Goal: Task Accomplishment & Management: Complete application form

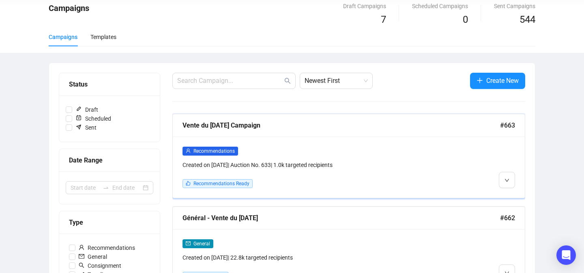
scroll to position [53, 0]
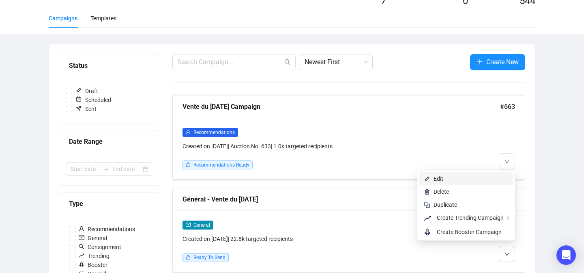
click at [502, 180] on span "Edit" at bounding box center [471, 178] width 75 height 9
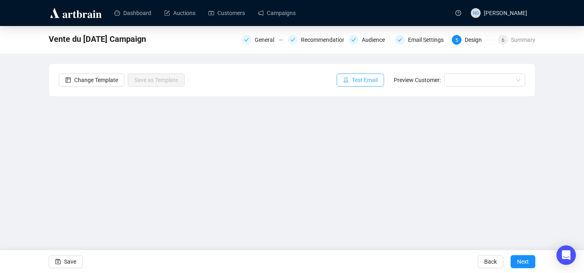
click at [355, 84] on span "Test Email" at bounding box center [365, 79] width 26 height 9
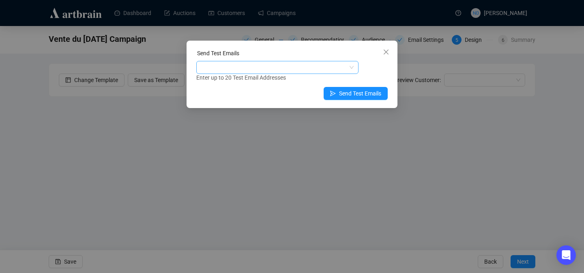
click at [283, 69] on div at bounding box center [273, 67] width 151 height 11
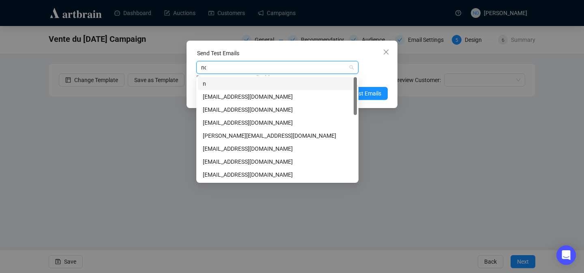
type input "nda"
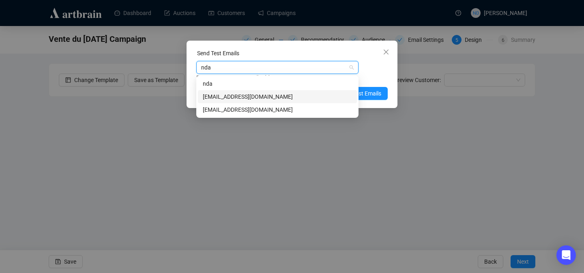
click at [262, 95] on div "[EMAIL_ADDRESS][DOMAIN_NAME]" at bounding box center [277, 96] width 149 height 9
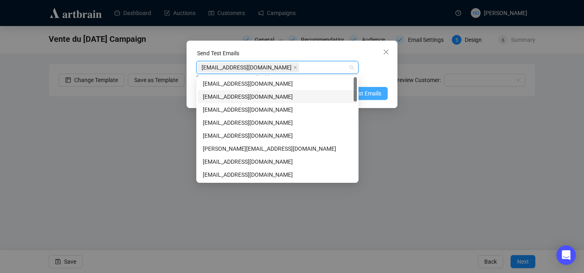
click at [369, 93] on span "Send Test Emails" at bounding box center [360, 93] width 42 height 9
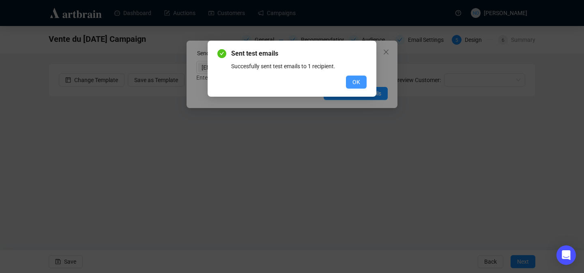
click at [360, 84] on span "OK" at bounding box center [357, 81] width 8 height 9
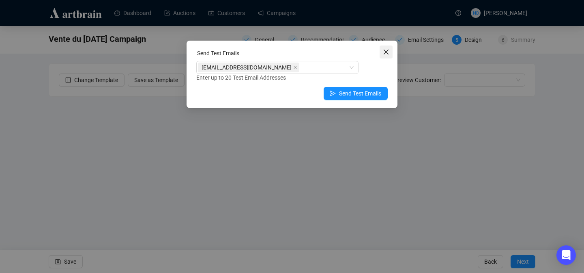
click at [390, 51] on span "Close" at bounding box center [386, 52] width 13 height 6
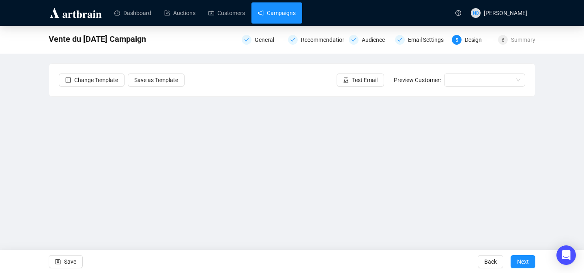
click at [296, 15] on link "Campaigns" at bounding box center [277, 12] width 38 height 21
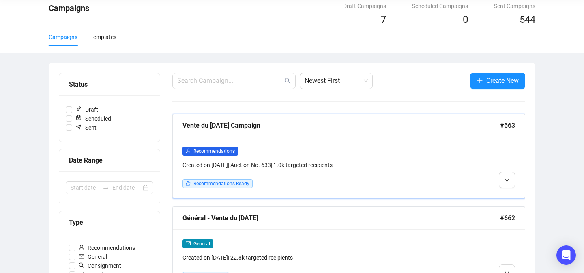
scroll to position [62, 0]
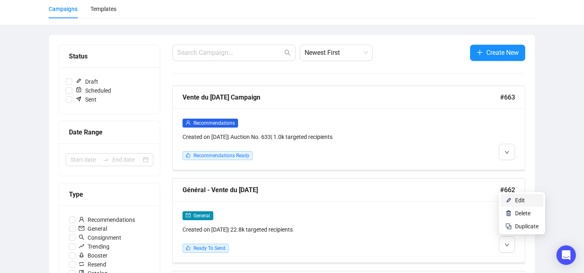
click at [511, 203] on li "Edit" at bounding box center [522, 200] width 43 height 13
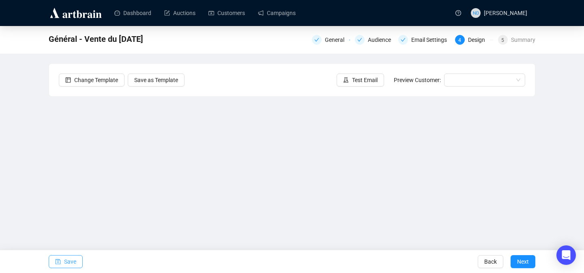
click at [73, 263] on span "Save" at bounding box center [70, 261] width 12 height 23
click at [77, 260] on button "Save" at bounding box center [66, 261] width 34 height 13
click at [69, 260] on span "Save" at bounding box center [70, 261] width 12 height 23
click at [74, 260] on span "Save" at bounding box center [70, 261] width 12 height 23
click at [334, 46] on div "Général - Vente du [DATE] General Audience Email Settings 4 Design 5 Summary" at bounding box center [292, 39] width 487 height 16
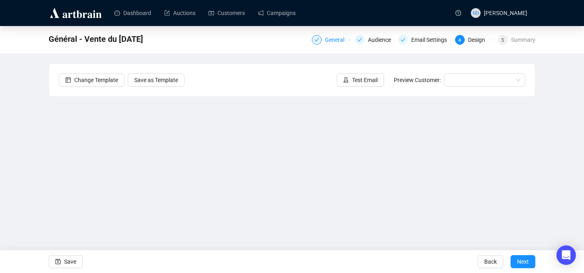
click at [332, 41] on div "General" at bounding box center [337, 40] width 24 height 10
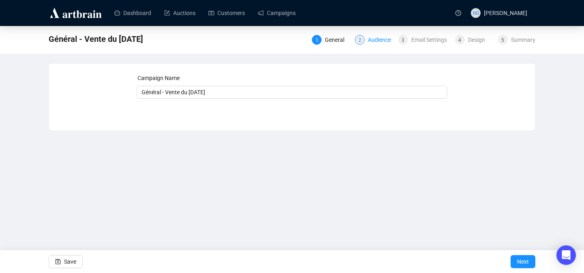
click at [380, 41] on div "Audience" at bounding box center [382, 40] width 28 height 10
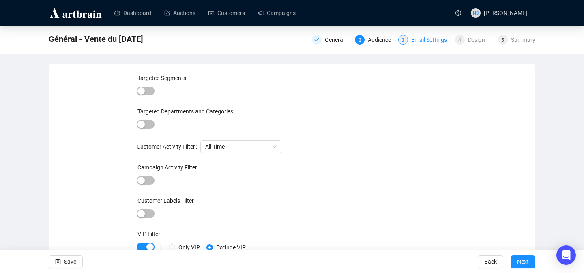
click at [432, 35] on div "Email Settings" at bounding box center [431, 40] width 41 height 10
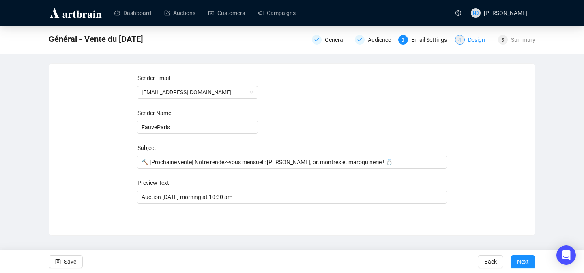
click at [471, 42] on div "Design" at bounding box center [479, 40] width 22 height 10
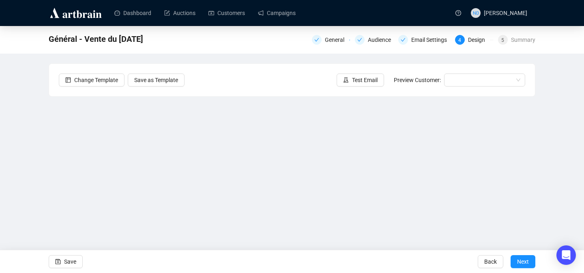
scroll to position [11, 0]
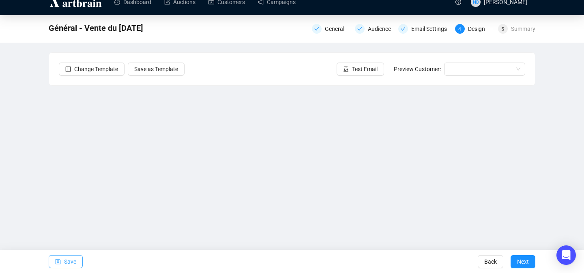
click at [66, 262] on span "Save" at bounding box center [70, 261] width 12 height 23
click at [370, 69] on span "Test Email" at bounding box center [365, 69] width 26 height 9
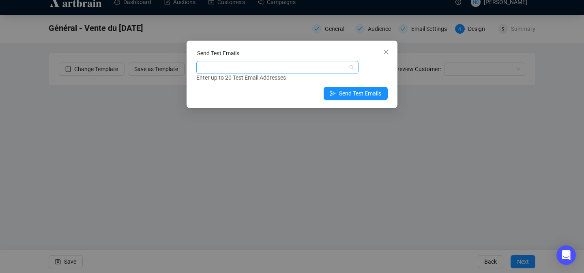
click at [278, 62] on div at bounding box center [273, 67] width 151 height 11
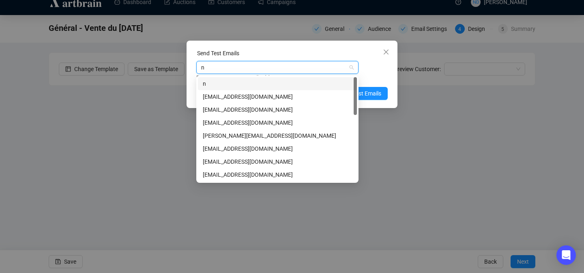
type input "nd"
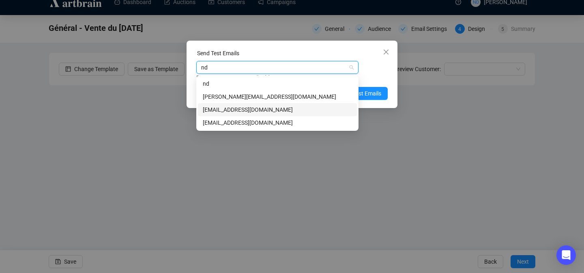
click at [236, 111] on div "[EMAIL_ADDRESS][DOMAIN_NAME]" at bounding box center [277, 109] width 149 height 9
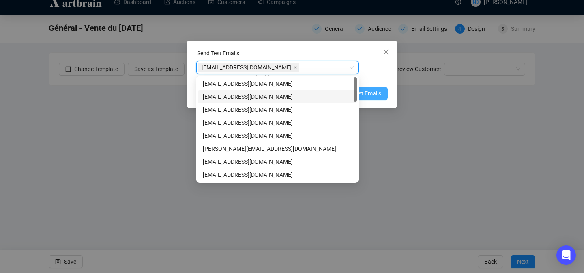
click at [368, 90] on span "Send Test Emails" at bounding box center [360, 93] width 42 height 9
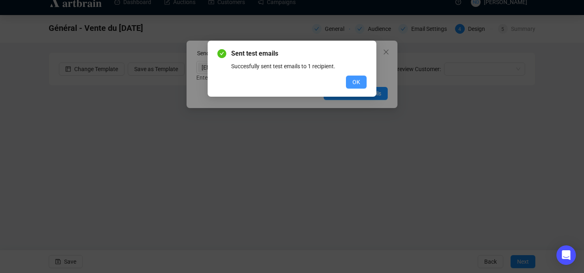
click at [354, 82] on span "OK" at bounding box center [357, 81] width 8 height 9
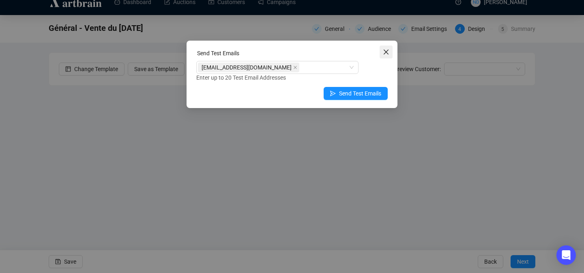
click at [387, 49] on icon "close" at bounding box center [386, 52] width 6 height 6
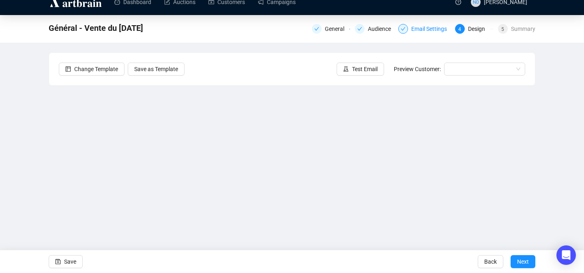
click at [425, 33] on div "Email Settings" at bounding box center [431, 29] width 41 height 10
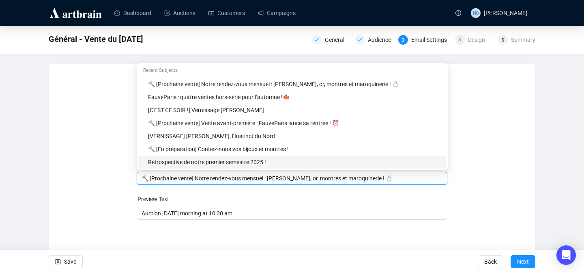
drag, startPoint x: 383, startPoint y: 160, endPoint x: 210, endPoint y: 177, distance: 174.1
click at [210, 177] on input "🔨 [Prochaine vente] Notre rendez-vous mensuel : [PERSON_NAME], or, montres et m…" at bounding box center [292, 178] width 301 height 9
click at [302, 181] on input "🔨 [Prochaine vente] Notre rendez-vous mensuel : [PERSON_NAME], or, montres et m…" at bounding box center [292, 178] width 301 height 9
drag, startPoint x: 385, startPoint y: 178, endPoint x: 202, endPoint y: 180, distance: 182.1
click at [202, 180] on input "🔨 [Prochaine vente] Notre rendez-vous mensuel : [PERSON_NAME], or, montres et m…" at bounding box center [292, 178] width 301 height 9
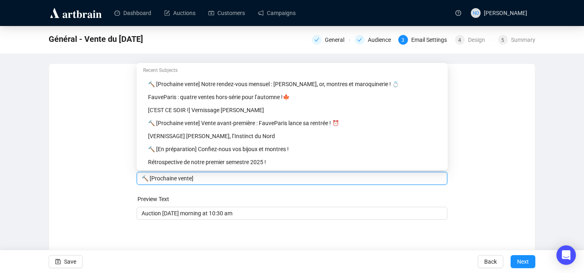
paste input "Une promo signée Rebeyrolle"
click at [505, 125] on div "Sender Email [EMAIL_ADDRESS][DOMAIN_NAME] Sender Name FauveParis Subject Merge …" at bounding box center [292, 151] width 467 height 156
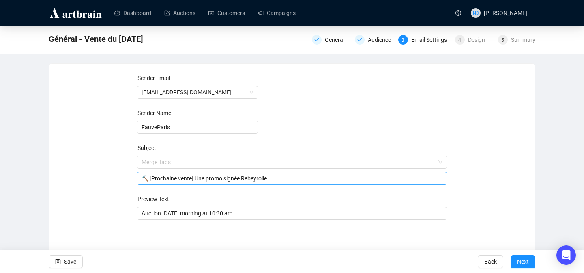
click at [308, 182] on input "🔨 [Prochaine vente] Une promo signée Rebeyrolle" at bounding box center [292, 178] width 301 height 9
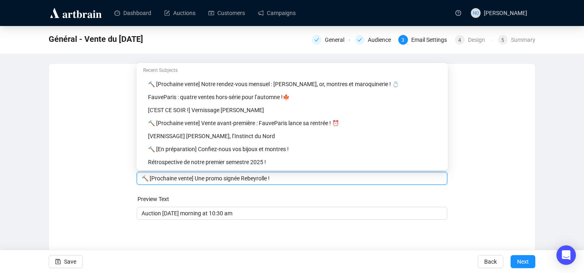
type input "🔨 [Prochaine vente] Une promo signée Rebeyrolle !"
click at [501, 169] on div "Sender Email [EMAIL_ADDRESS][DOMAIN_NAME] Sender Name FauveParis Subject Merge …" at bounding box center [292, 151] width 467 height 156
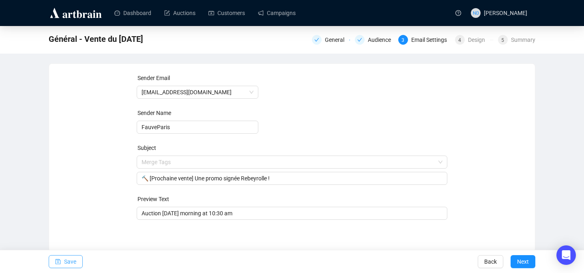
click at [64, 258] on button "Save" at bounding box center [66, 261] width 34 height 13
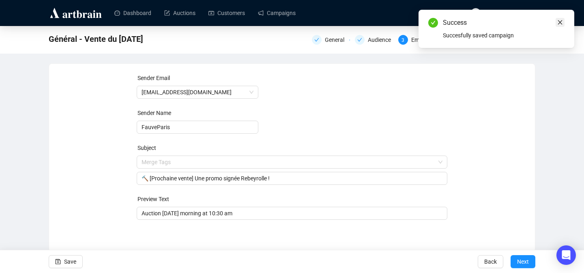
click at [557, 24] on icon "close" at bounding box center [560, 22] width 6 height 6
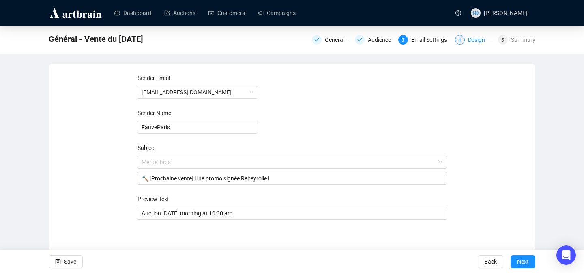
click at [476, 42] on div "Design" at bounding box center [479, 40] width 22 height 10
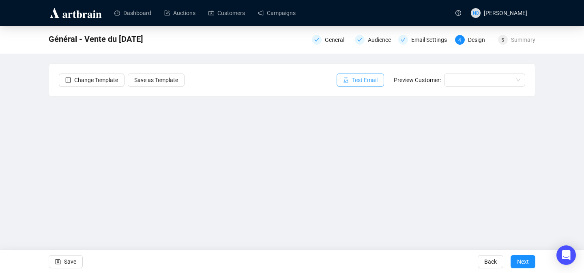
click at [365, 80] on span "Test Email" at bounding box center [365, 79] width 26 height 9
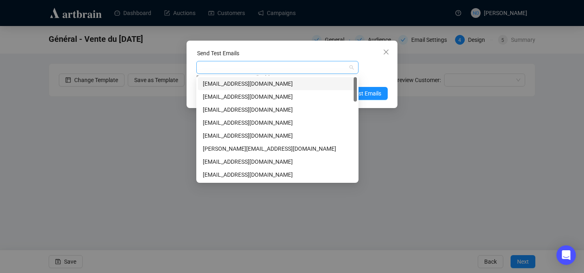
click at [305, 63] on div at bounding box center [273, 67] width 151 height 11
type input "b"
type input "pb"
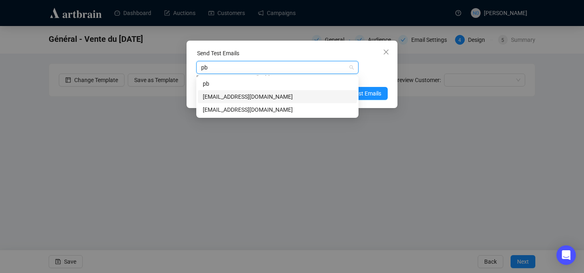
click at [243, 97] on div "[EMAIL_ADDRESS][DOMAIN_NAME]" at bounding box center [277, 96] width 149 height 9
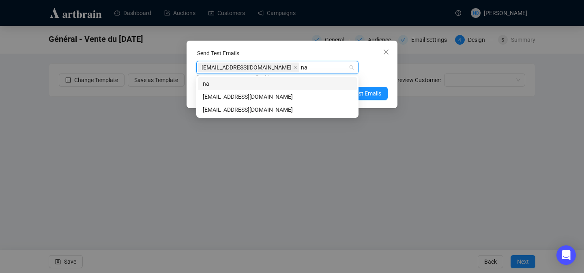
type input "nam"
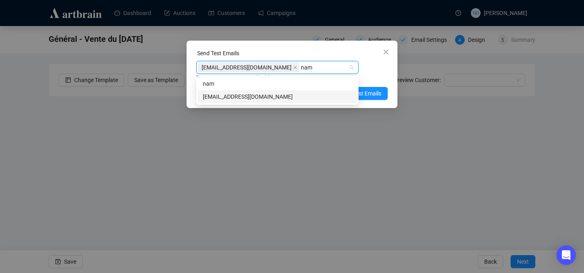
click at [235, 92] on div "[EMAIL_ADDRESS][DOMAIN_NAME]" at bounding box center [277, 96] width 149 height 9
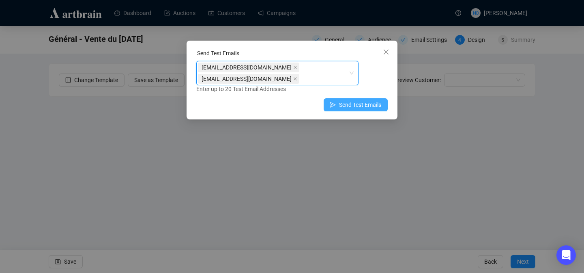
click at [381, 107] on span "Send Test Emails" at bounding box center [360, 104] width 42 height 9
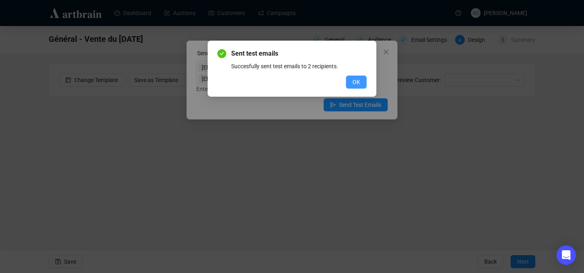
click at [366, 81] on button "OK" at bounding box center [356, 81] width 21 height 13
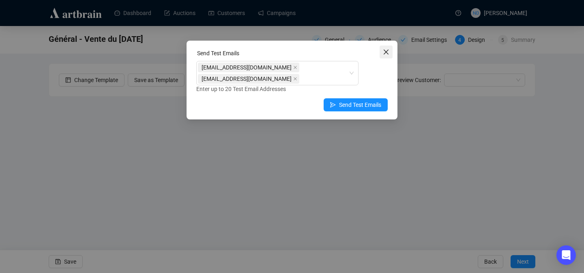
click at [384, 52] on icon "close" at bounding box center [386, 52] width 6 height 6
